Goal: Book appointment/travel/reservation

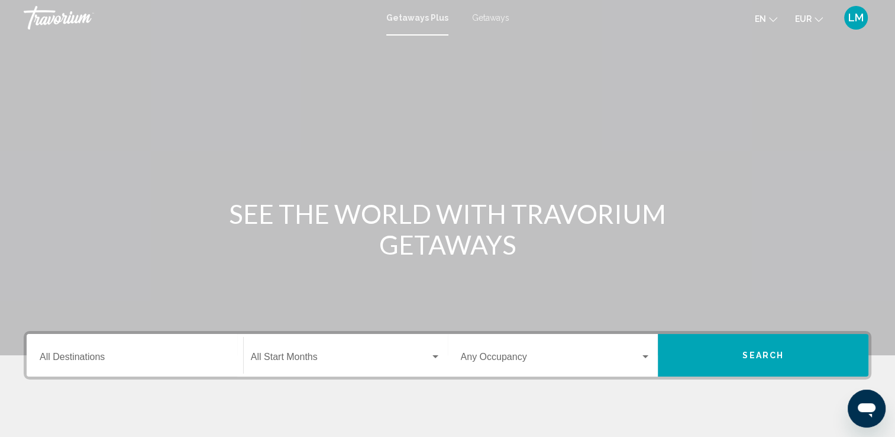
click at [487, 19] on span "Getaways" at bounding box center [490, 17] width 37 height 9
click at [140, 360] on input "Destination All Destinations" at bounding box center [135, 359] width 190 height 11
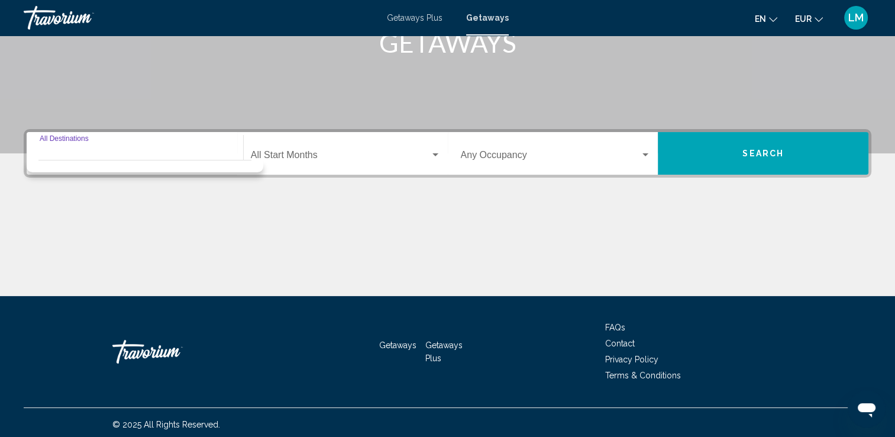
scroll to position [205, 0]
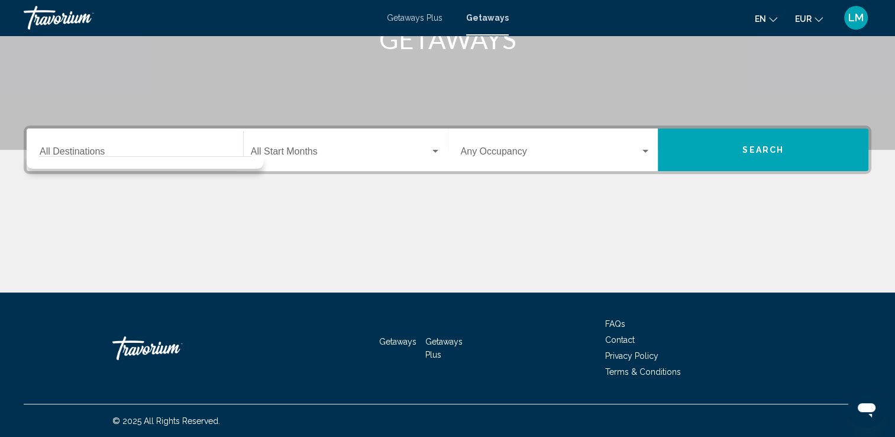
click at [73, 155] on div "Destination All Destinations" at bounding box center [135, 149] width 205 height 43
drag, startPoint x: 73, startPoint y: 155, endPoint x: 73, endPoint y: 148, distance: 6.5
click at [73, 148] on input "Destination All Destinations" at bounding box center [135, 153] width 190 height 11
click at [89, 224] on div "Main content" at bounding box center [448, 247] width 848 height 89
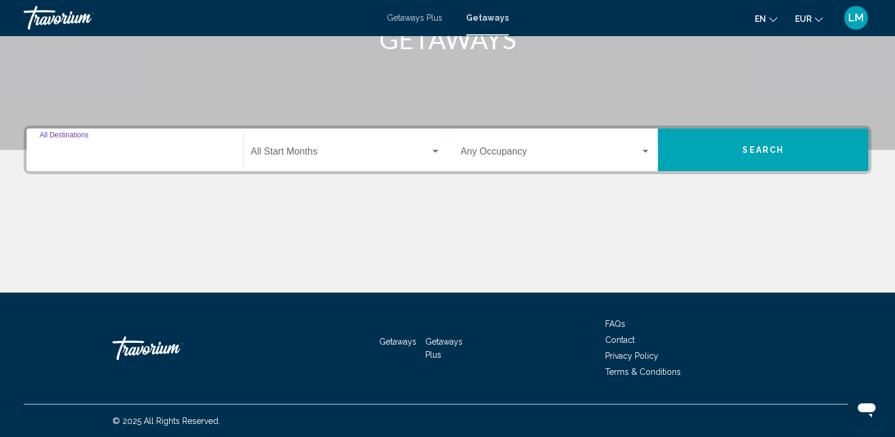
click at [40, 154] on input "Destination All Destinations" at bounding box center [135, 153] width 190 height 11
click at [125, 195] on div "Destination All Destinations Start Month All Start Months Occupancy Any Occupan…" at bounding box center [447, 208] width 895 height 167
click at [225, 149] on input "Destination All Destinations" at bounding box center [135, 153] width 190 height 11
click at [118, 194] on div "Destination All Destinations Start Month All Start Months Occupancy Any Occupan…" at bounding box center [447, 208] width 895 height 167
click at [57, 153] on input "Destination All Destinations" at bounding box center [135, 153] width 190 height 11
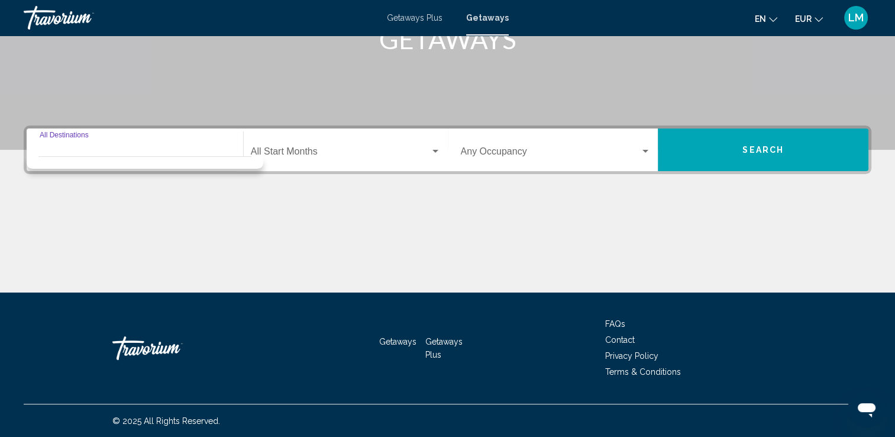
click at [59, 151] on input "Destination All Destinations" at bounding box center [135, 153] width 190 height 11
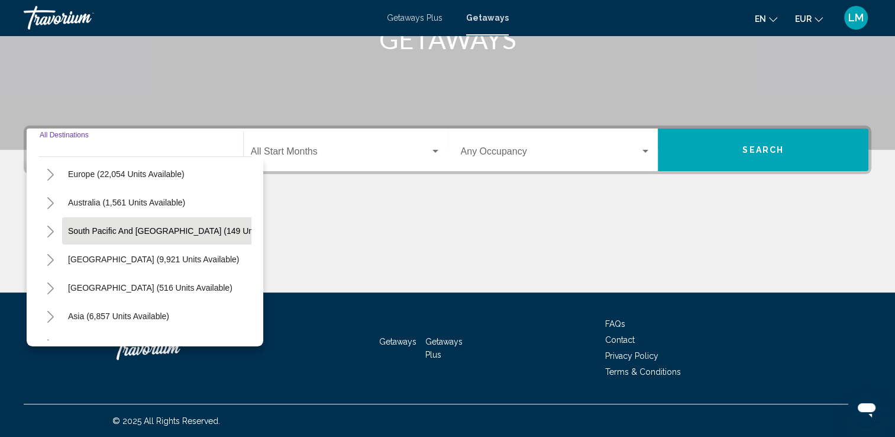
scroll to position [201, 0]
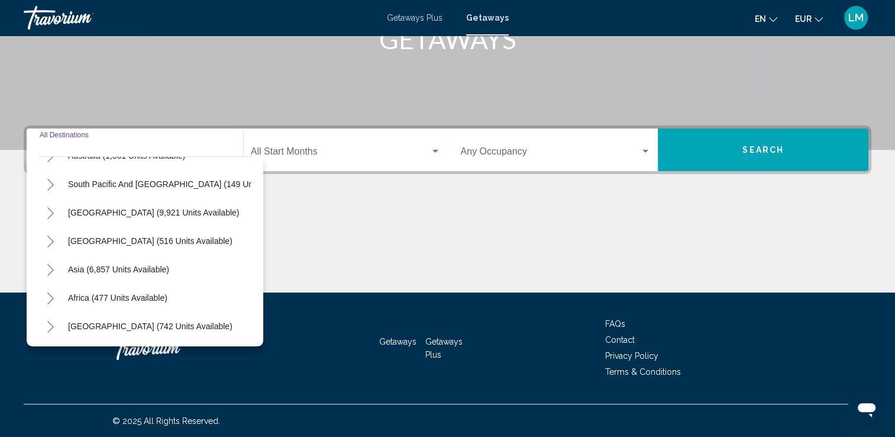
click at [44, 321] on button "Toggle Middle East (742 units available)" at bounding box center [50, 326] width 24 height 24
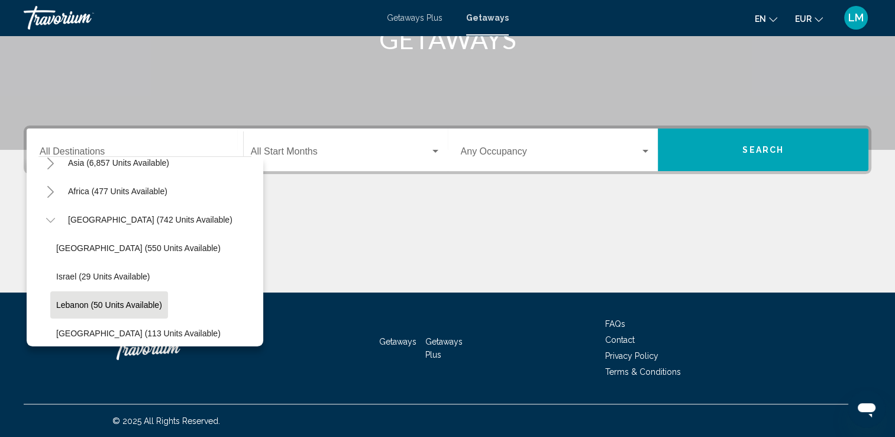
scroll to position [314, 0]
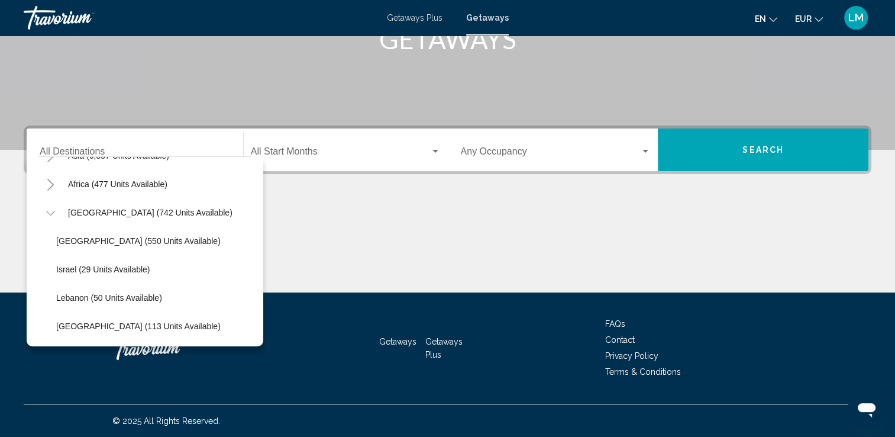
click at [135, 236] on span "[GEOGRAPHIC_DATA] (550 units available)" at bounding box center [138, 240] width 164 height 9
type input "**********"
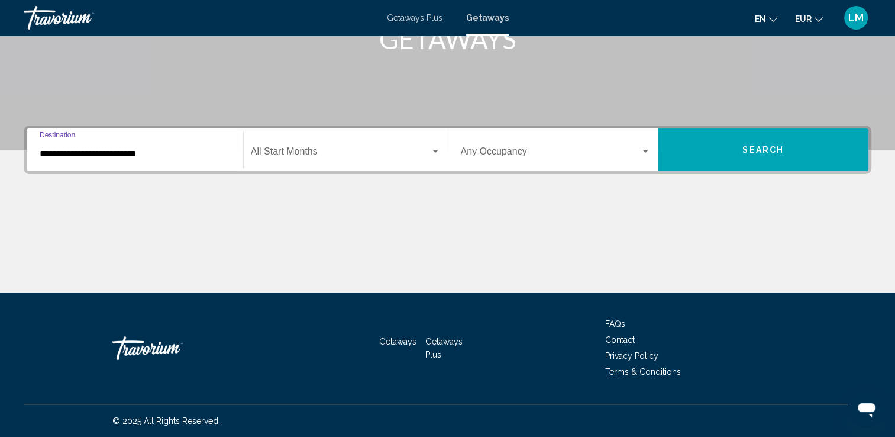
click at [324, 152] on span "Search widget" at bounding box center [340, 153] width 179 height 11
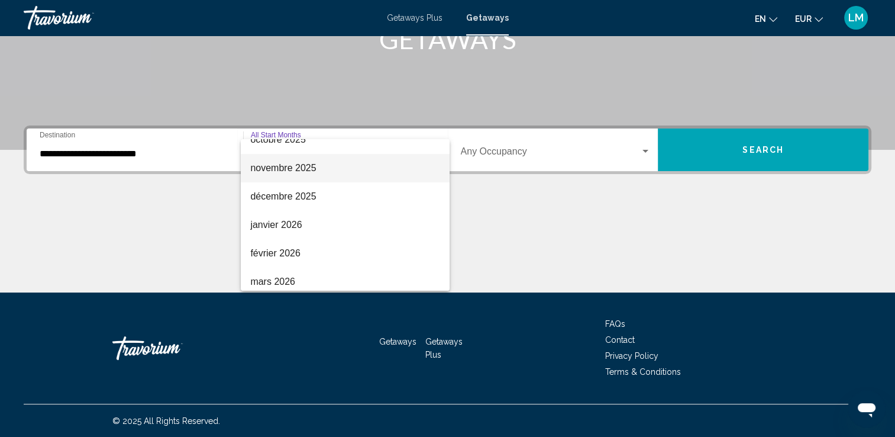
scroll to position [118, 0]
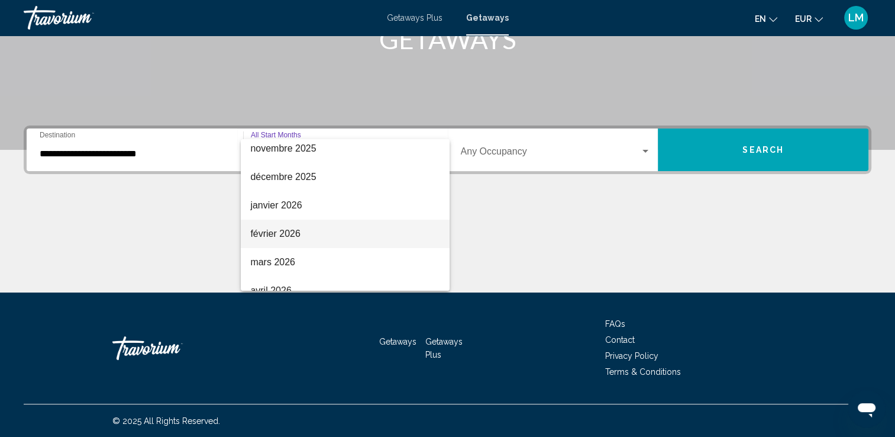
click at [303, 231] on span "février 2026" at bounding box center [345, 233] width 190 height 28
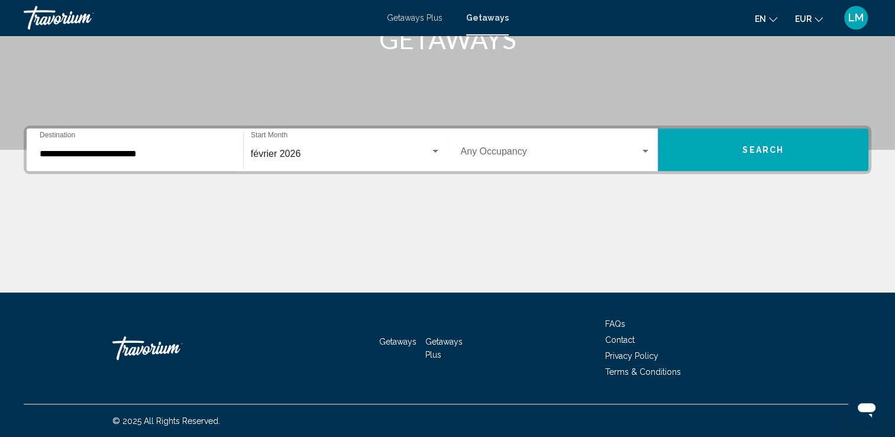
click at [491, 164] on div "Occupancy Any Occupancy" at bounding box center [556, 149] width 190 height 37
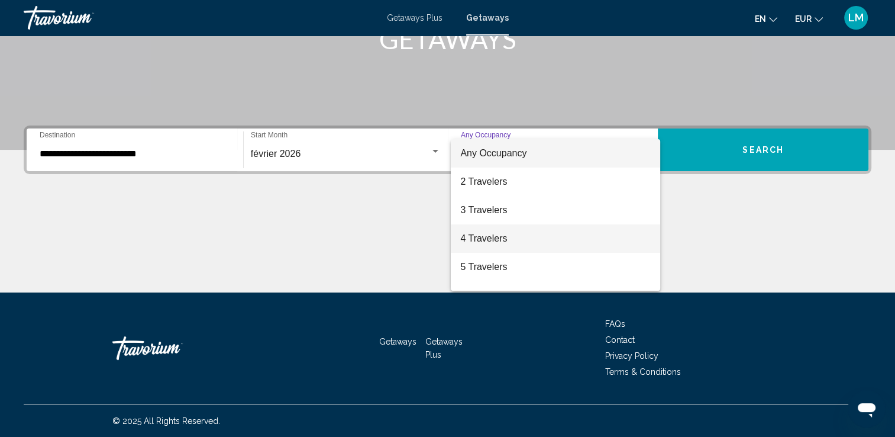
click at [494, 233] on span "4 Travelers" at bounding box center [555, 238] width 190 height 28
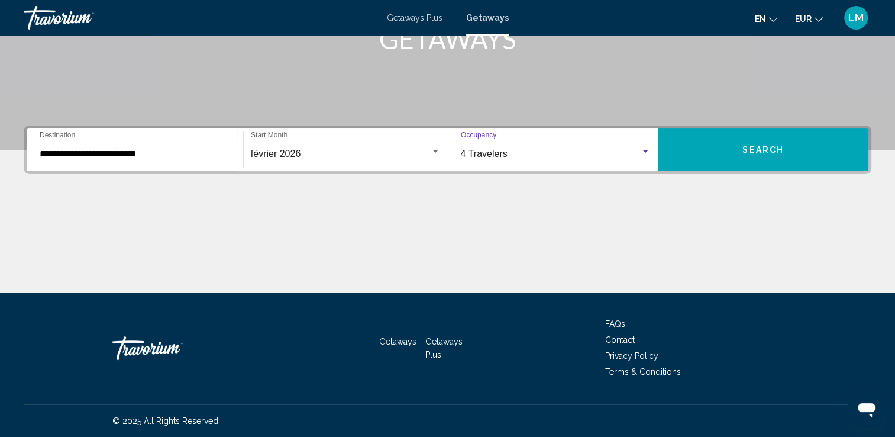
click at [742, 153] on span "Search" at bounding box center [762, 150] width 41 height 9
